Goal: Transaction & Acquisition: Purchase product/service

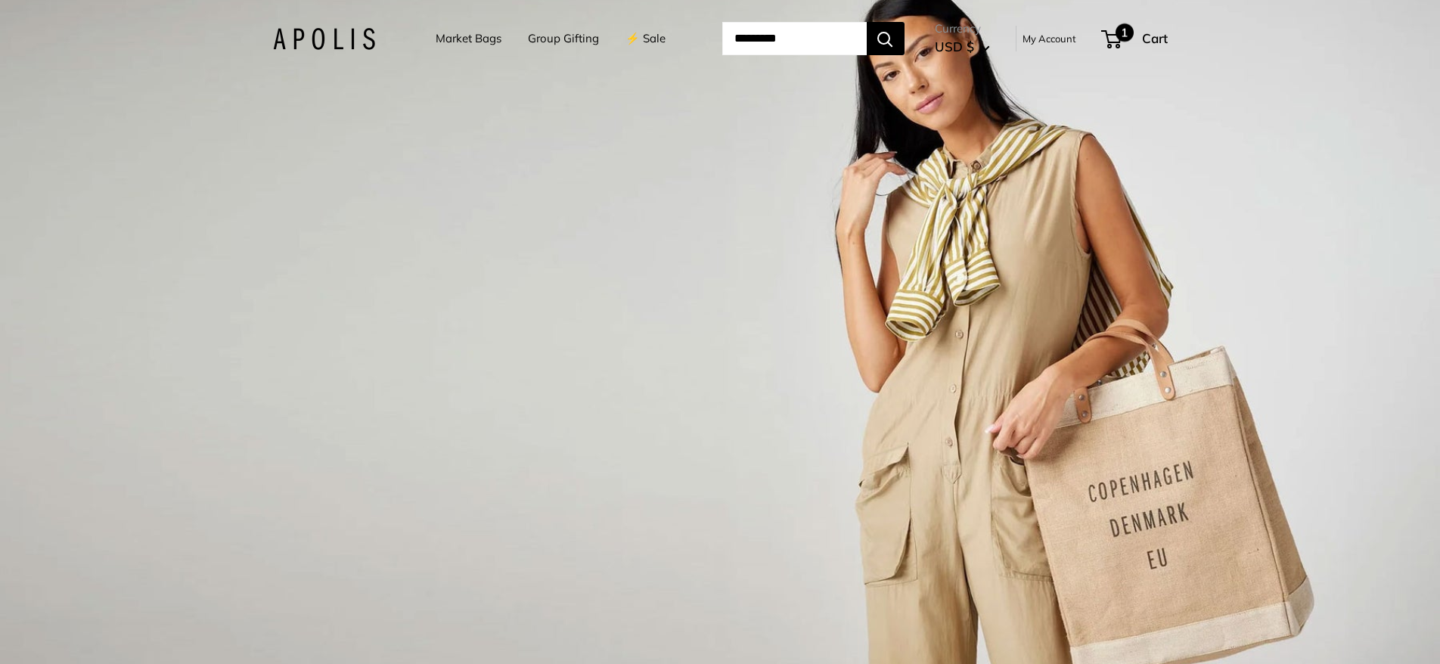
click at [1121, 40] on span "1" at bounding box center [1111, 39] width 20 height 18
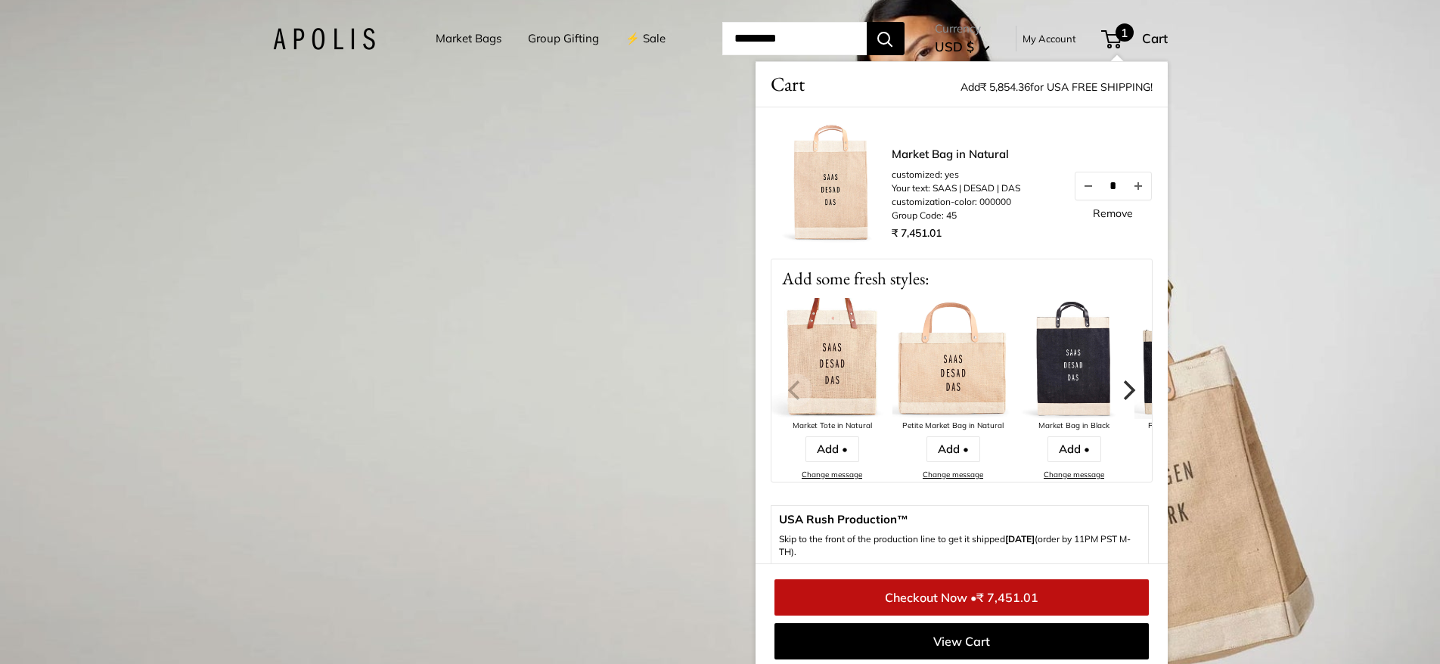
scroll to position [371, 0]
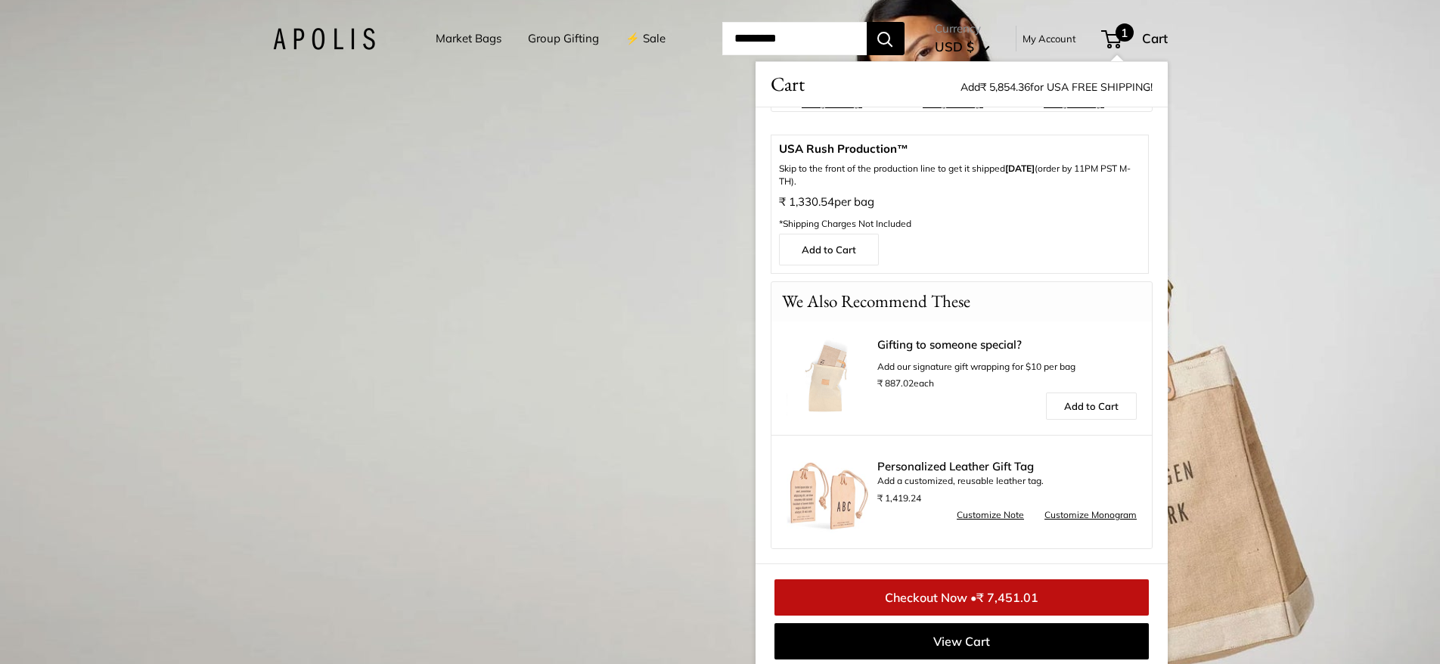
click at [895, 343] on link "Gifting to someone special?" at bounding box center [1006, 345] width 259 height 12
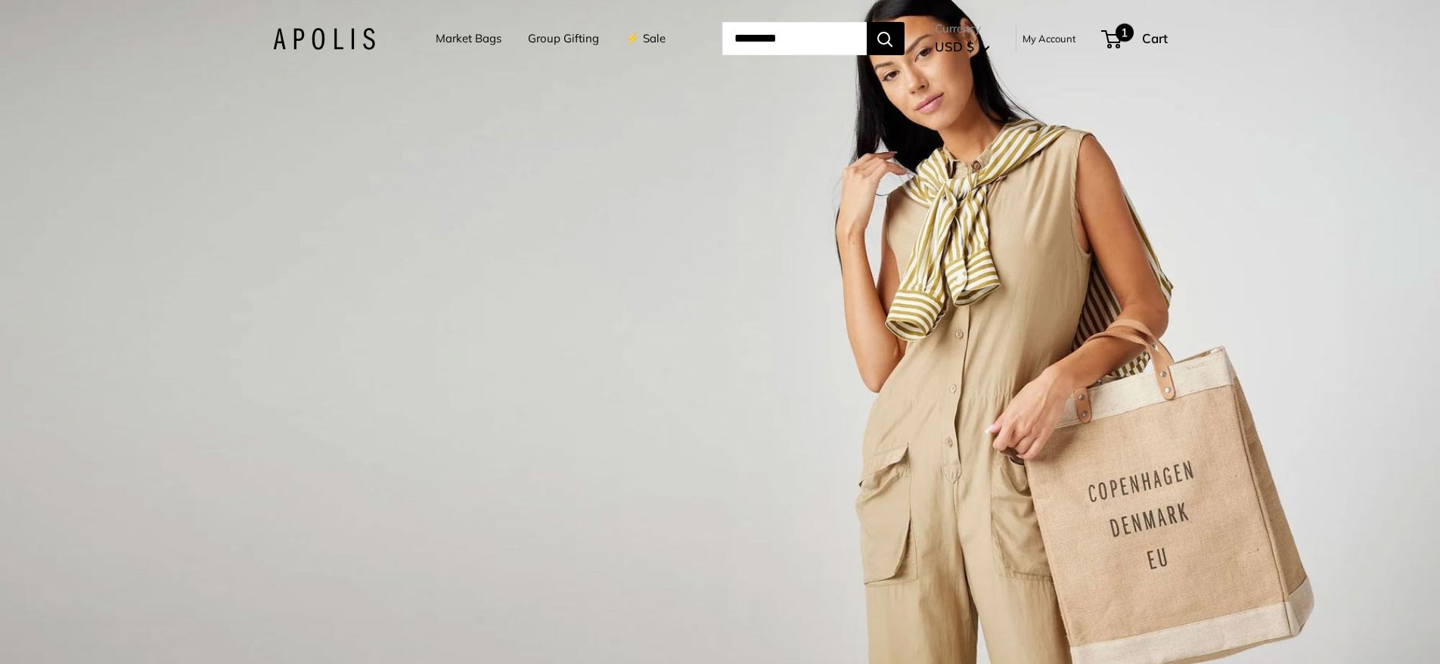
click at [1128, 32] on span "1" at bounding box center [1124, 32] width 18 height 18
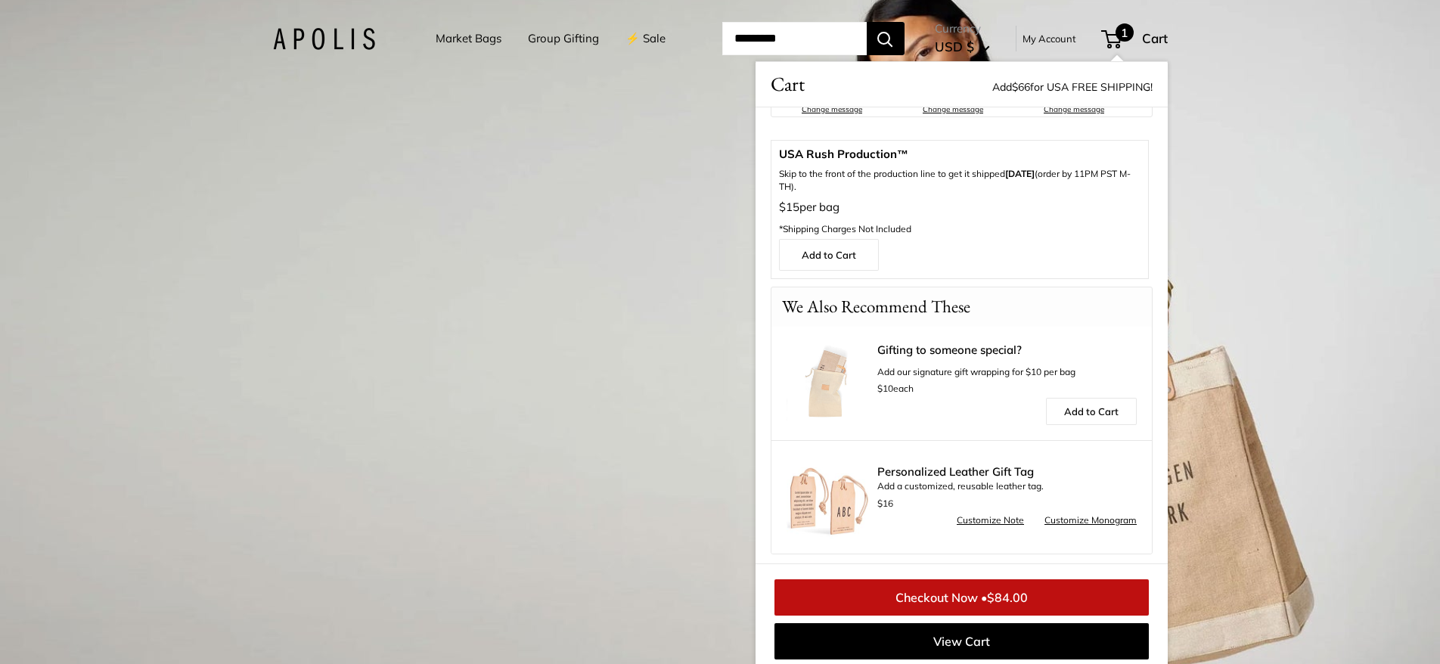
scroll to position [371, 0]
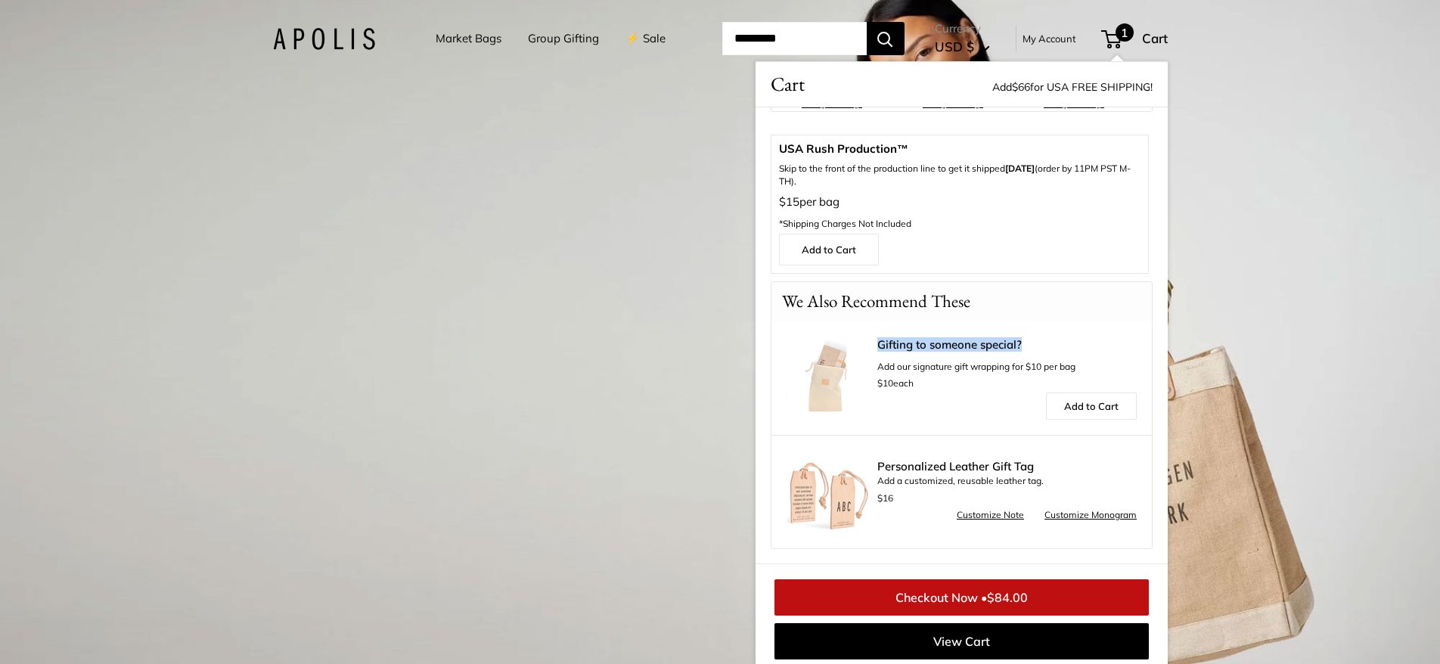
drag, startPoint x: 878, startPoint y: 344, endPoint x: 1088, endPoint y: 340, distance: 210.3
click at [1088, 340] on div "Gifting to someone special? Add our signature gift wrapping for $10 per bag $10…" at bounding box center [961, 377] width 380 height 113
copy link "Gifting to someone special?"
click at [953, 596] on link "Checkout Now • $84.00" at bounding box center [961, 597] width 374 height 36
